Goal: Information Seeking & Learning: Find specific fact

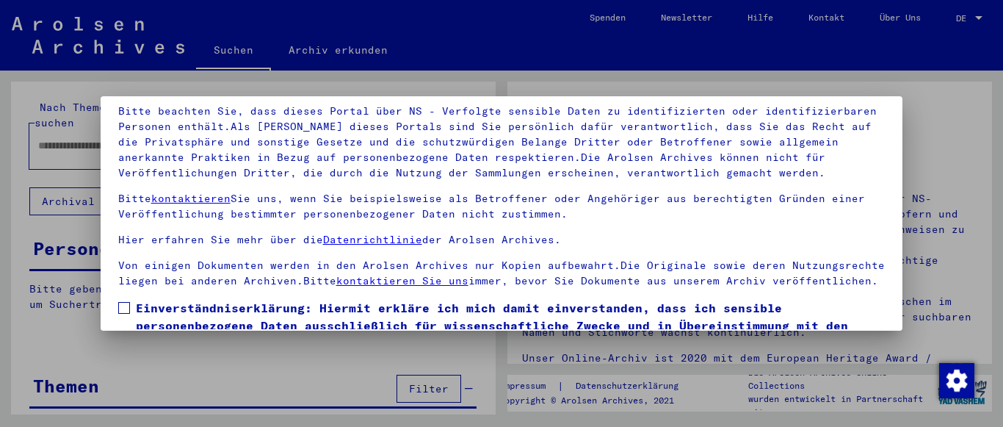
scroll to position [116, 0]
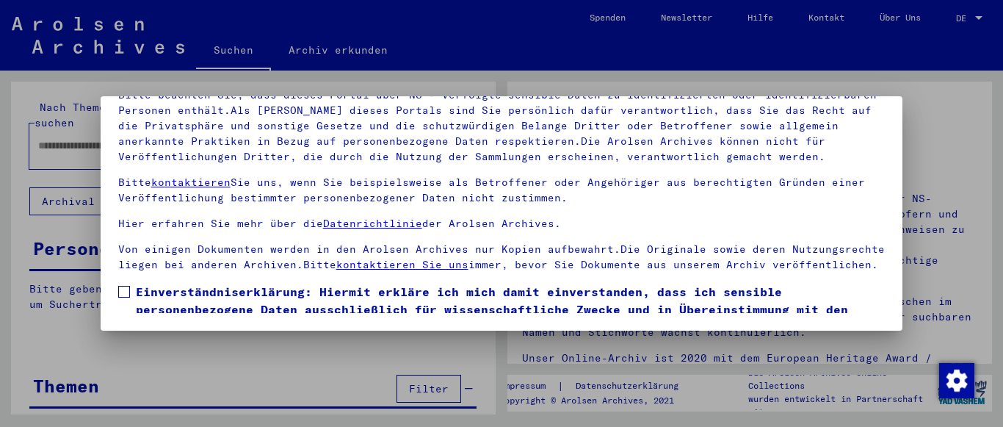
click at [257, 313] on span "Einverständniserklärung: Hiermit erkläre ich mich damit einverstanden, dass ich…" at bounding box center [511, 318] width 750 height 71
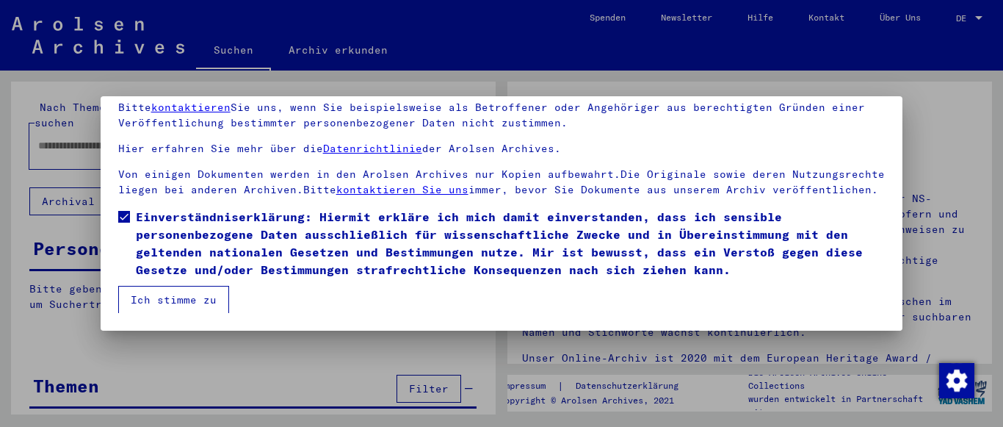
click at [195, 291] on button "Ich stimme zu" at bounding box center [173, 300] width 111 height 28
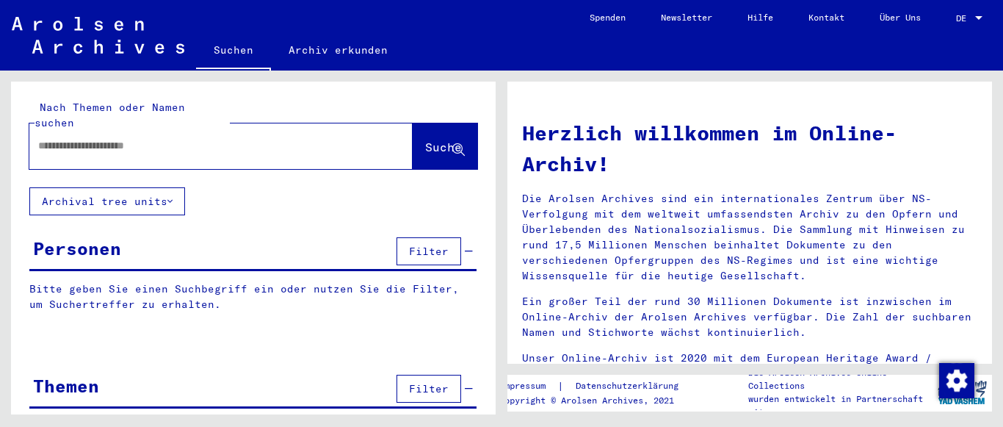
click at [267, 141] on div at bounding box center [198, 145] width 339 height 33
click at [207, 138] on input "text" at bounding box center [203, 145] width 331 height 15
click at [441, 148] on button "Suche" at bounding box center [445, 146] width 65 height 46
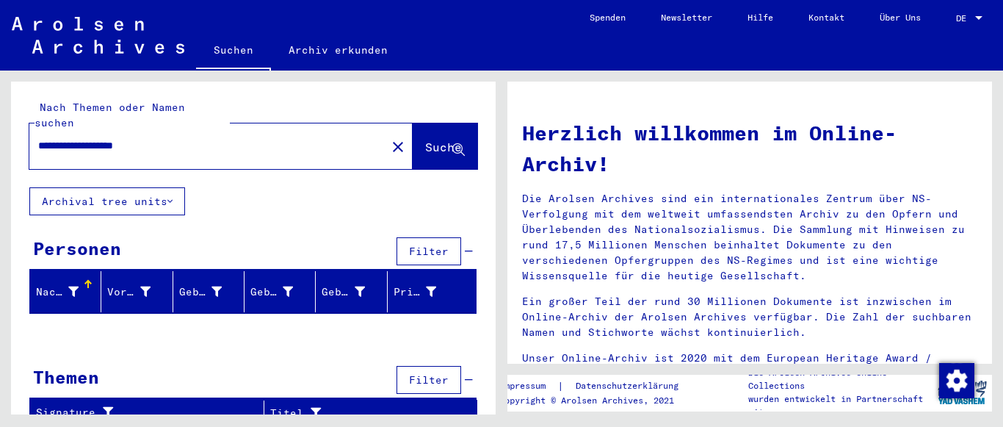
click at [472, 202] on div "**********" at bounding box center [253, 260] width 485 height 357
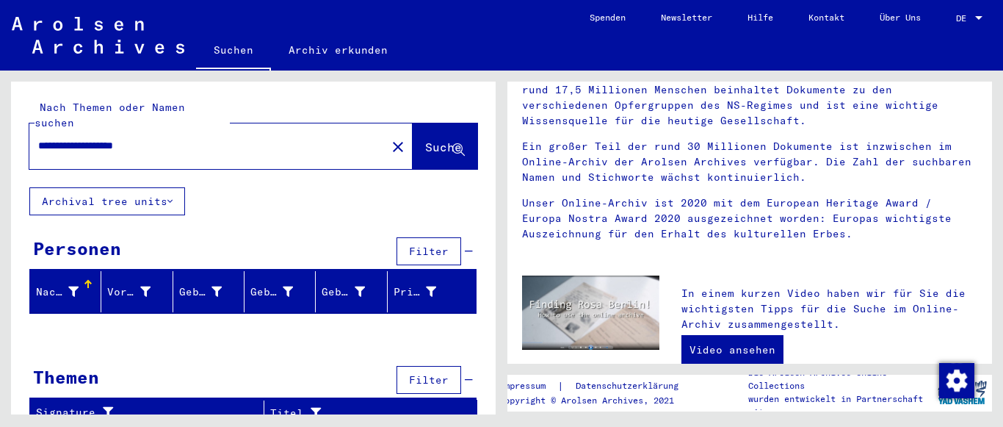
scroll to position [169, 0]
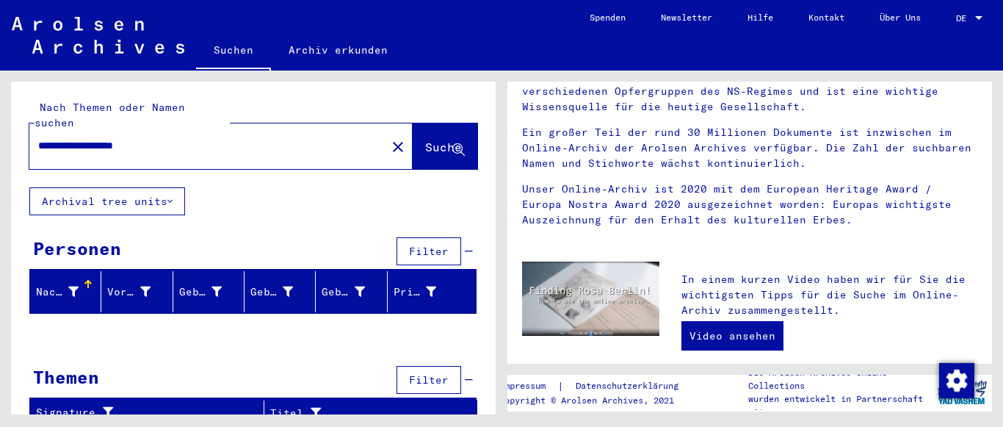
click at [403, 240] on button "Filter" at bounding box center [429, 251] width 65 height 28
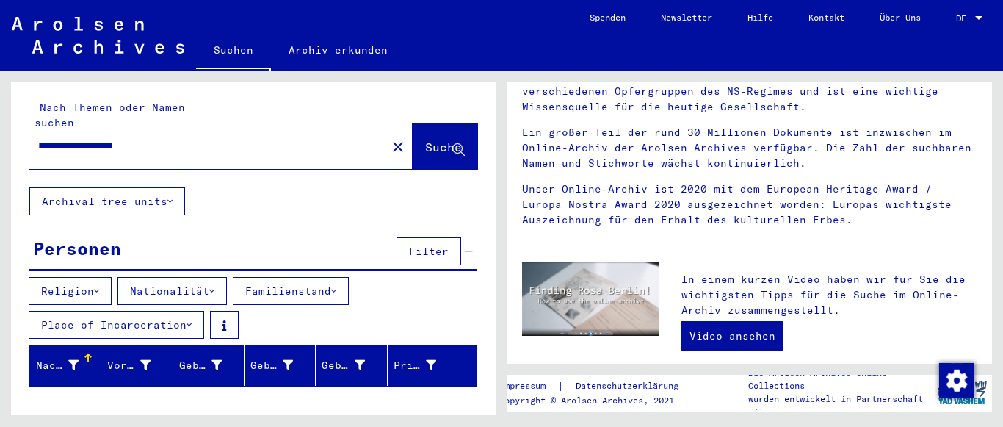
click at [409, 245] on span "Filter" at bounding box center [429, 251] width 40 height 13
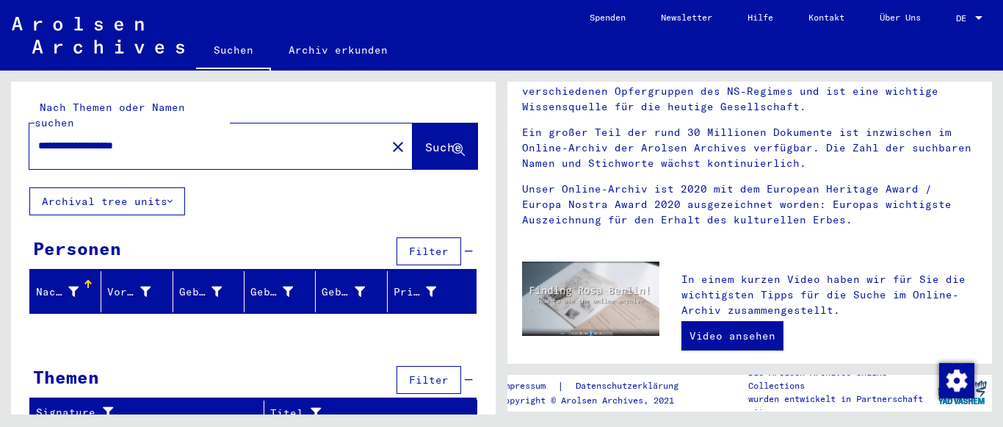
drag, startPoint x: 195, startPoint y: 132, endPoint x: 122, endPoint y: 130, distance: 73.5
click at [122, 138] on input "**********" at bounding box center [203, 145] width 331 height 15
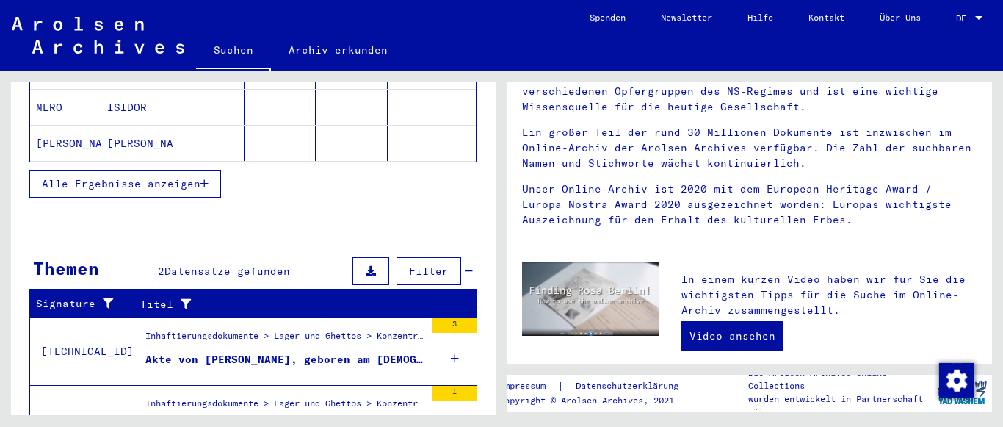
scroll to position [398, 0]
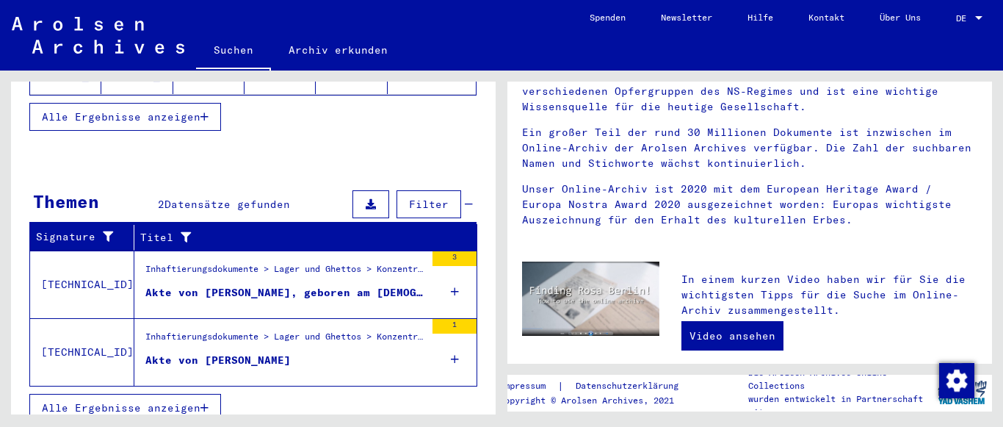
click at [451, 352] on icon at bounding box center [455, 359] width 8 height 51
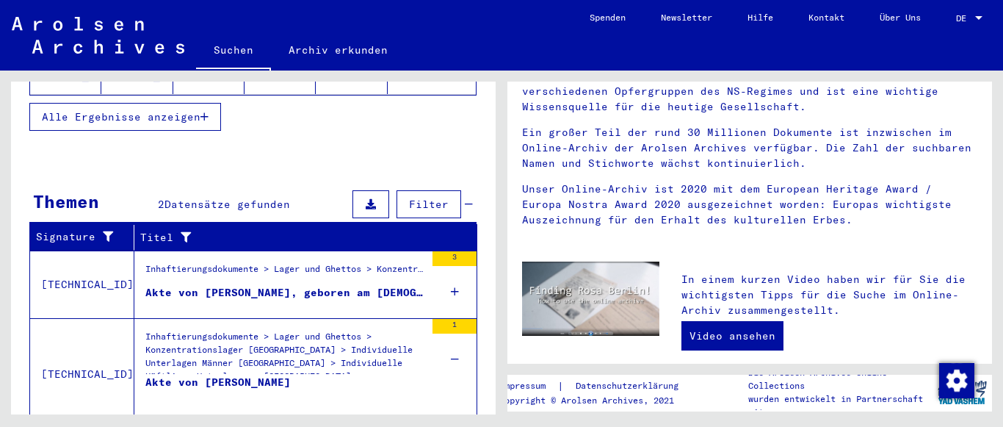
scroll to position [442, 0]
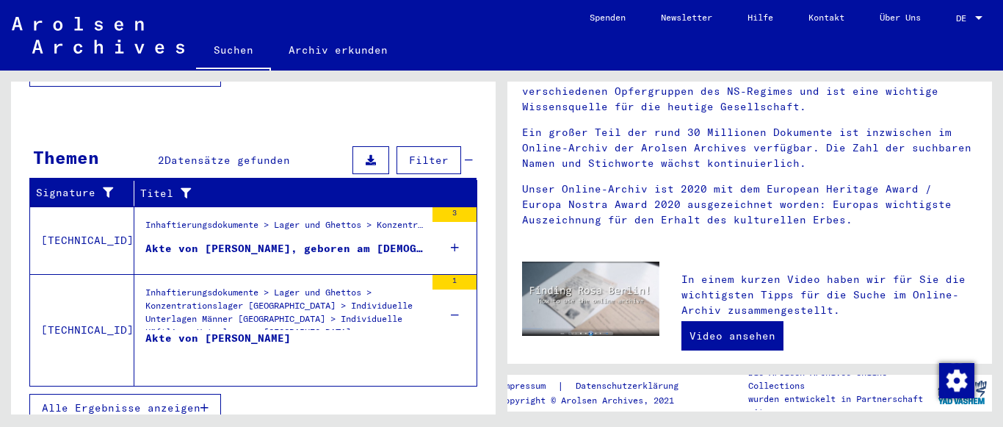
click at [367, 297] on div "Inhaftierungsdokumente > Lager und Ghettos > Konzentrationslager [GEOGRAPHIC_DA…" at bounding box center [285, 308] width 280 height 44
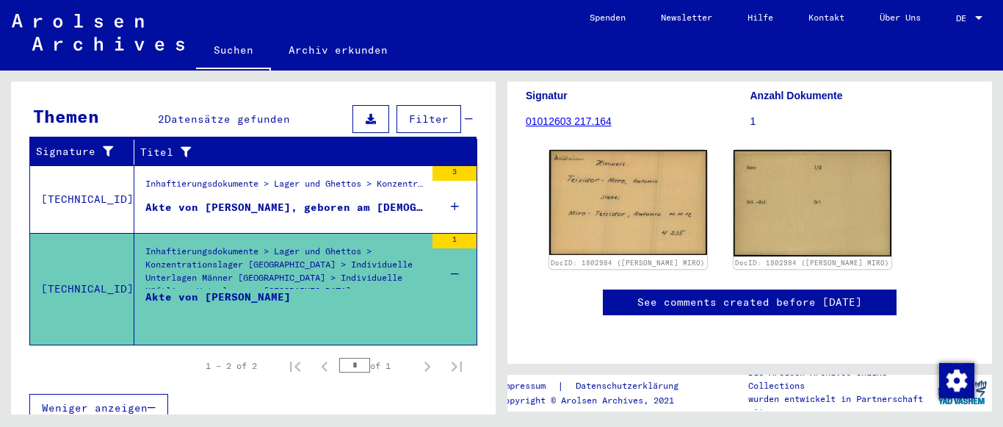
scroll to position [309, 0]
click at [394, 209] on mat-cell at bounding box center [432, 223] width 88 height 36
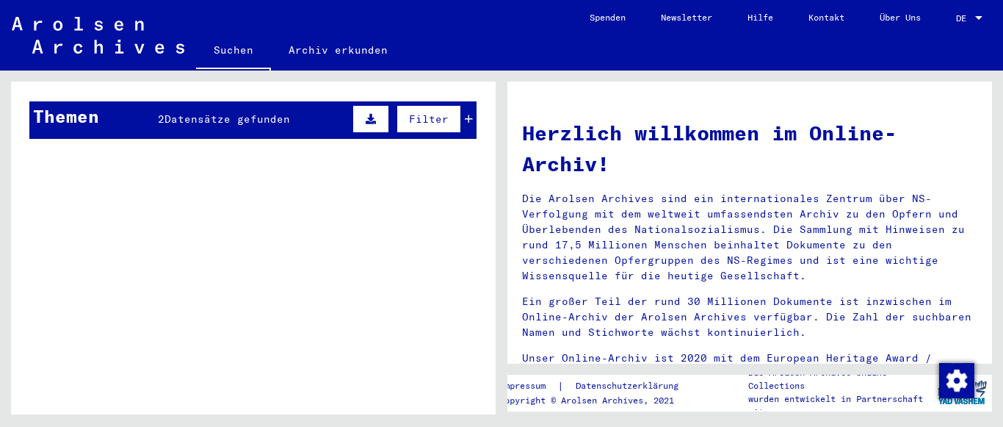
type input "**********"
